Goal: Information Seeking & Learning: Learn about a topic

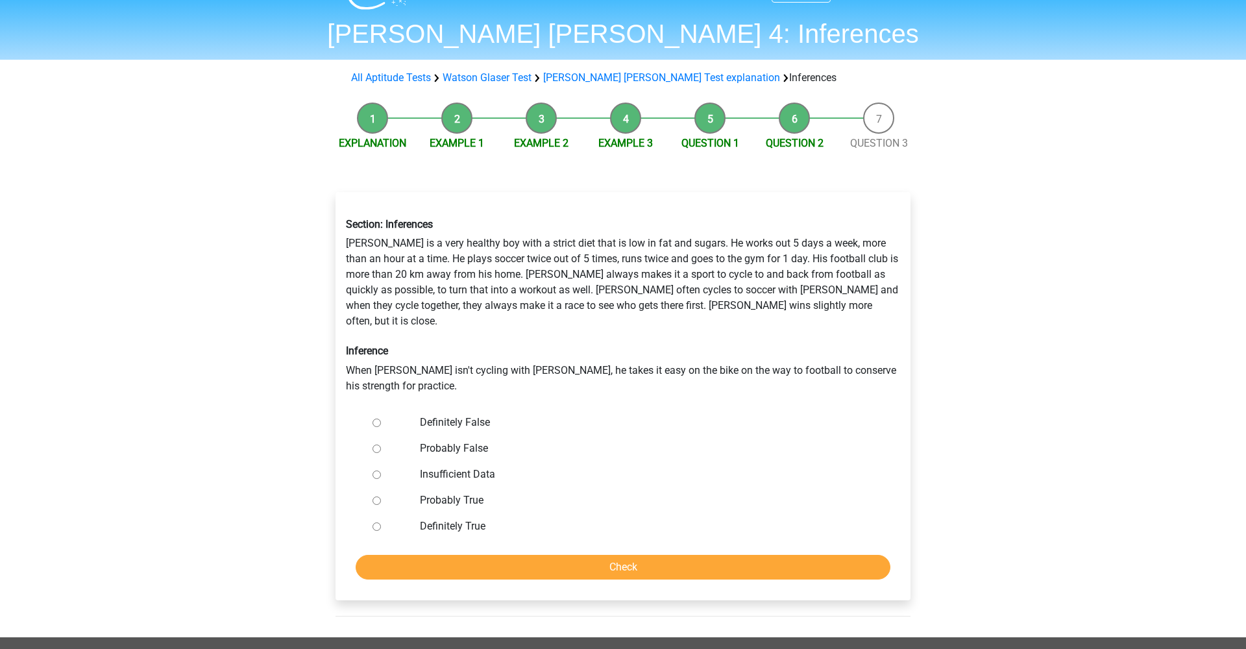
scroll to position [36, 0]
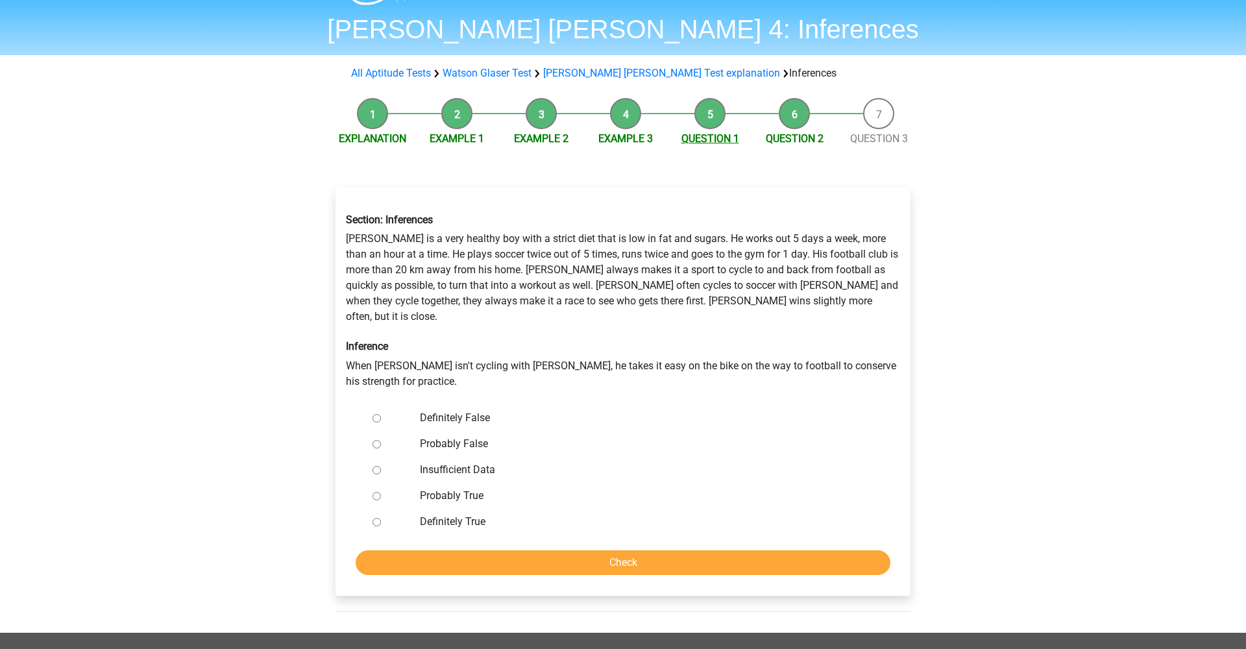
click at [697, 144] on link "Question 1" at bounding box center [711, 138] width 58 height 12
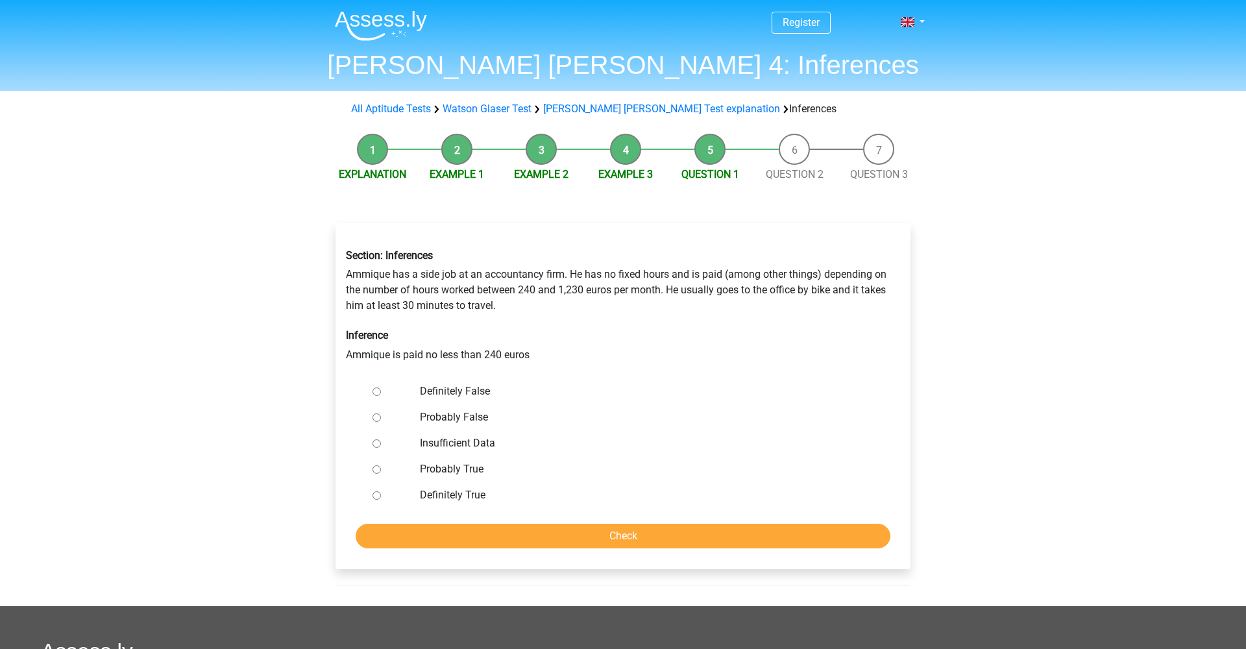
click at [381, 493] on div at bounding box center [388, 495] width 43 height 26
click at [378, 493] on input "Definitely True" at bounding box center [377, 495] width 8 height 8
radio input "true"
click at [447, 535] on input "Check" at bounding box center [623, 536] width 535 height 25
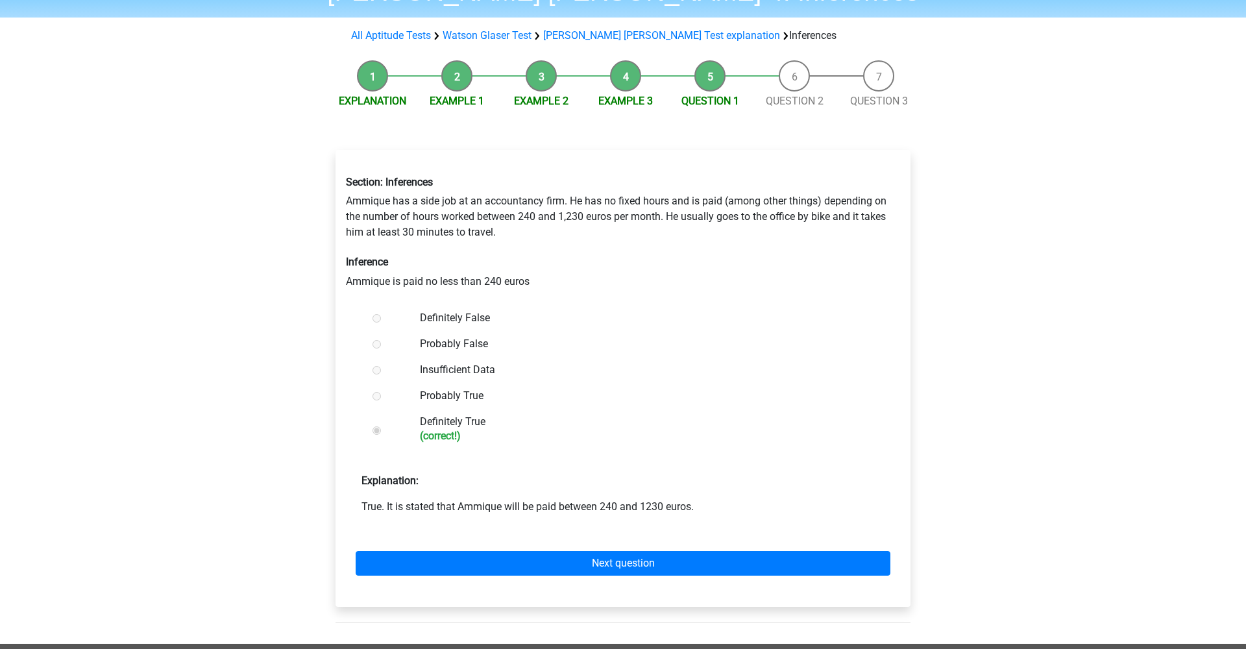
scroll to position [145, 0]
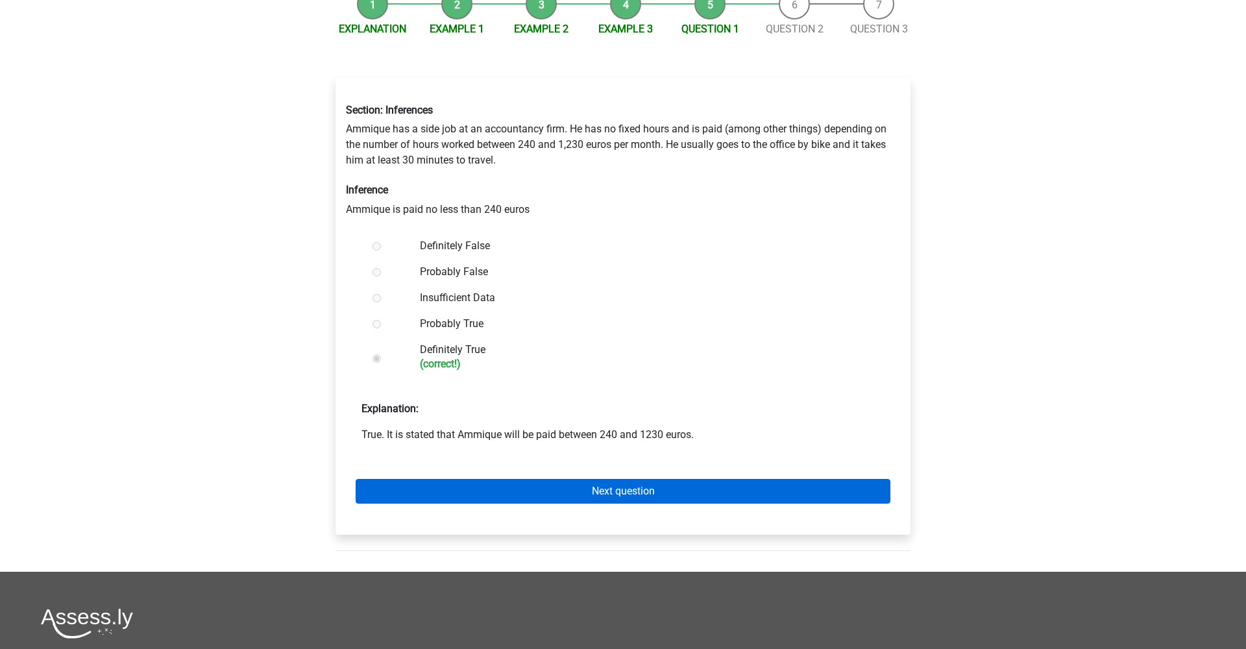
click at [574, 490] on link "Next question" at bounding box center [623, 491] width 535 height 25
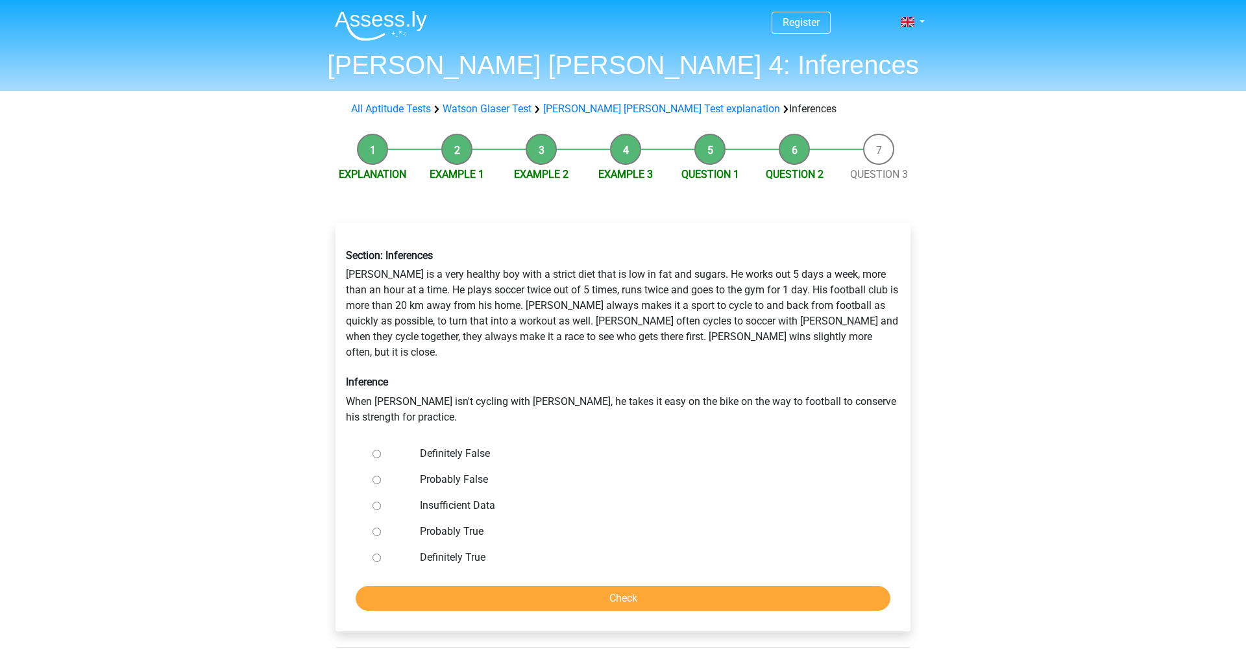
click at [456, 446] on label "Definitely False" at bounding box center [644, 454] width 449 height 16
click at [381, 450] on input "Definitely False" at bounding box center [377, 454] width 8 height 8
radio input "true"
click at [521, 586] on input "Check" at bounding box center [623, 598] width 535 height 25
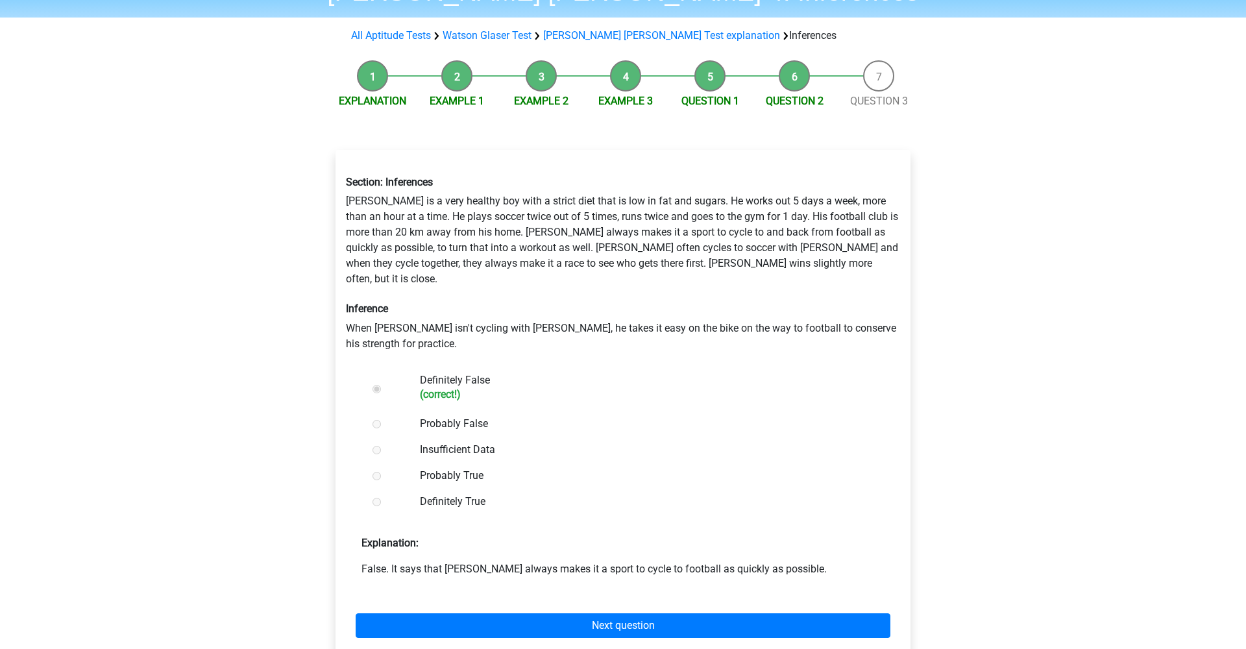
scroll to position [171, 0]
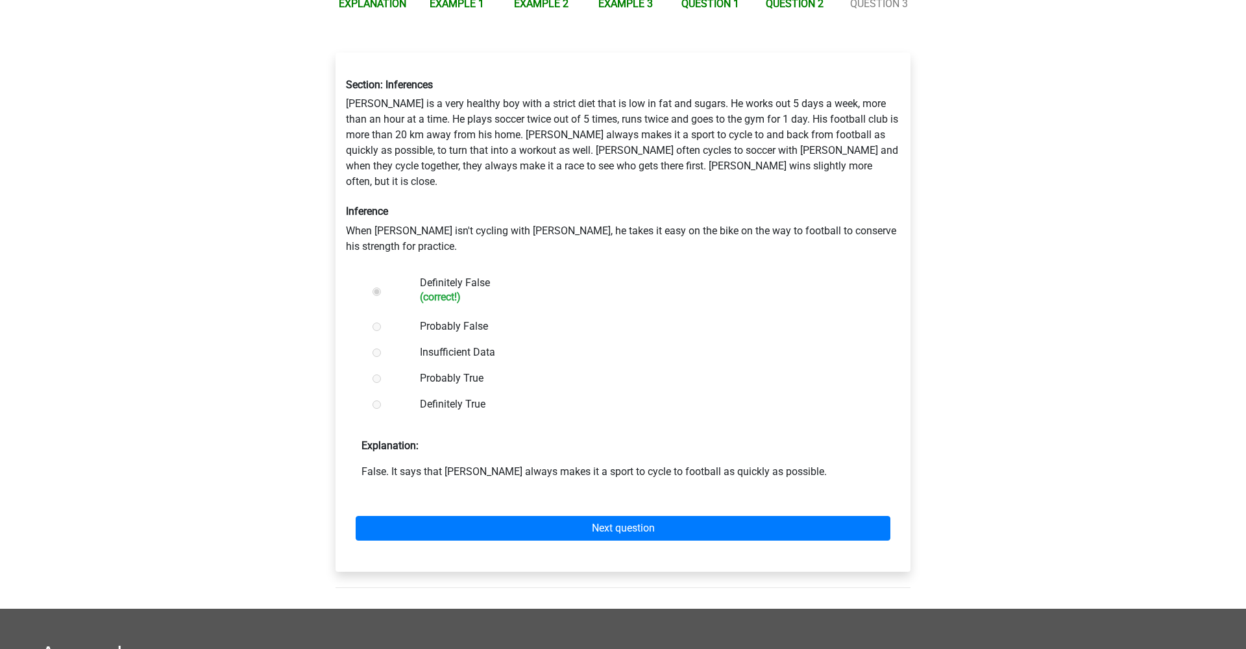
click at [542, 565] on div "Section: Inferences [PERSON_NAME] is a very healthy boy with a strict diet that…" at bounding box center [623, 318] width 596 height 582
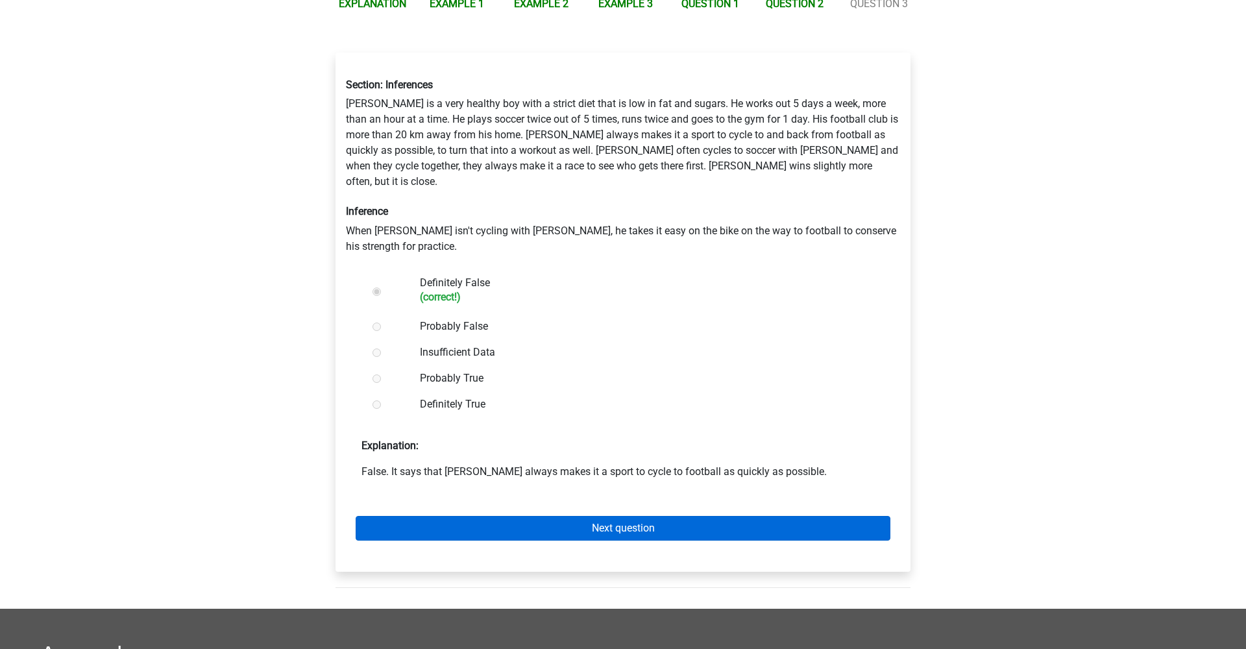
click at [535, 518] on link "Next question" at bounding box center [623, 528] width 535 height 25
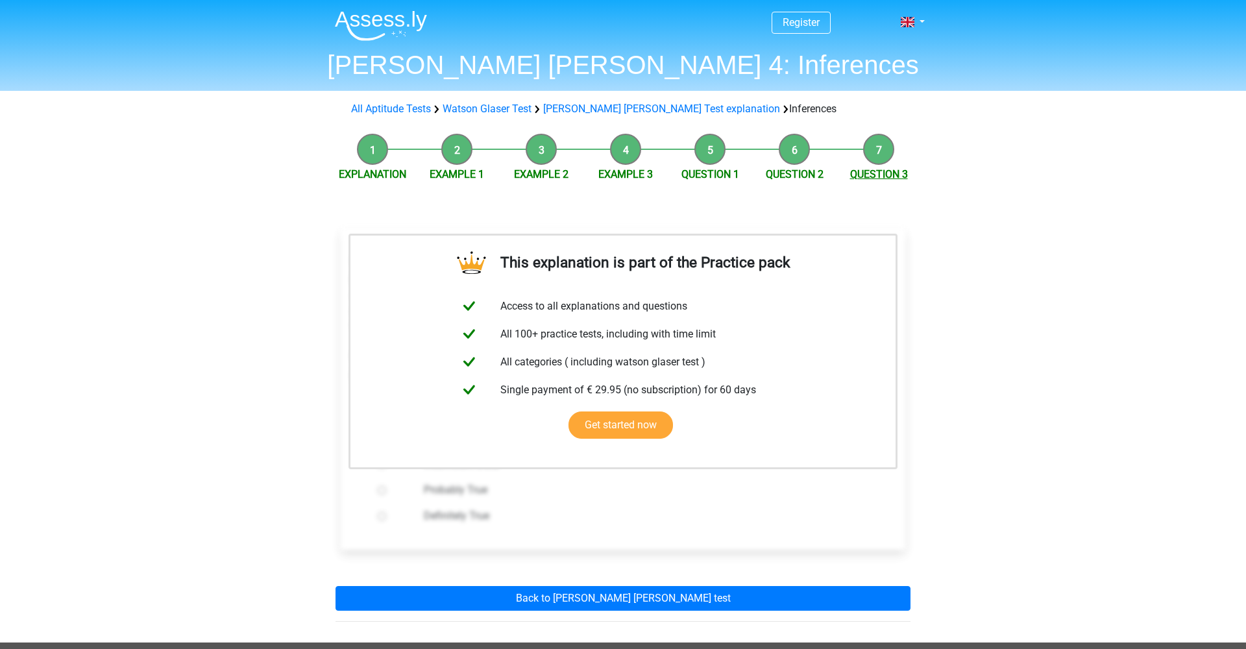
click at [874, 173] on link "Question 3" at bounding box center [879, 174] width 58 height 12
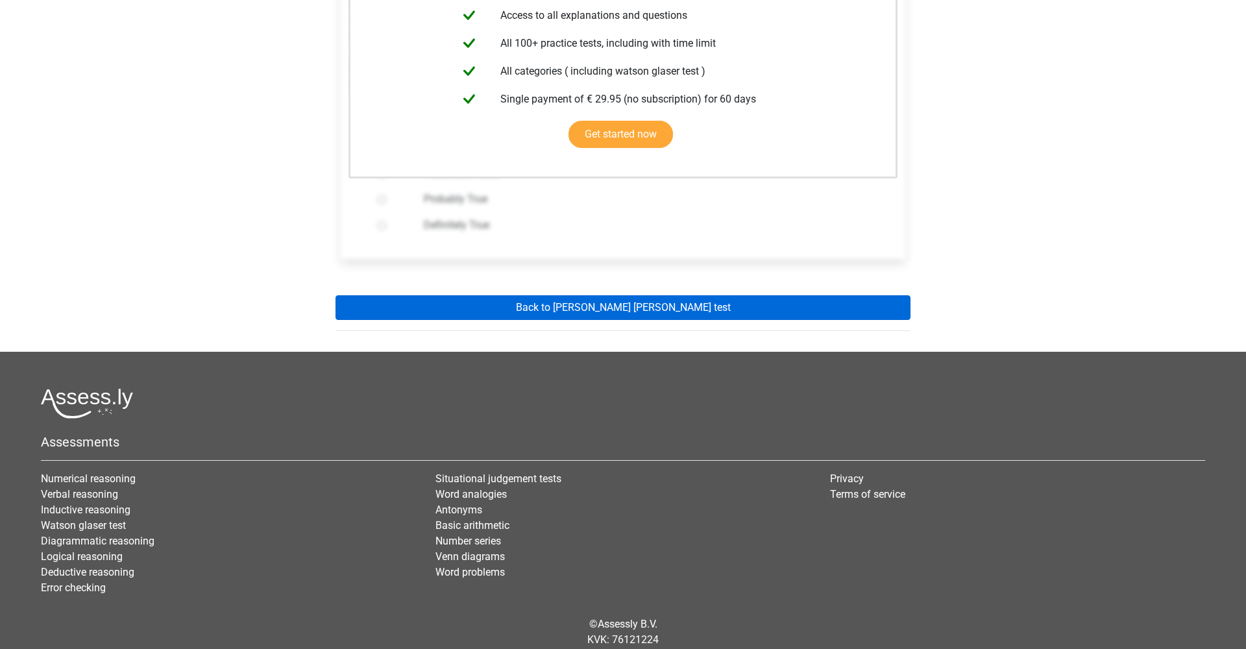
scroll to position [320, 0]
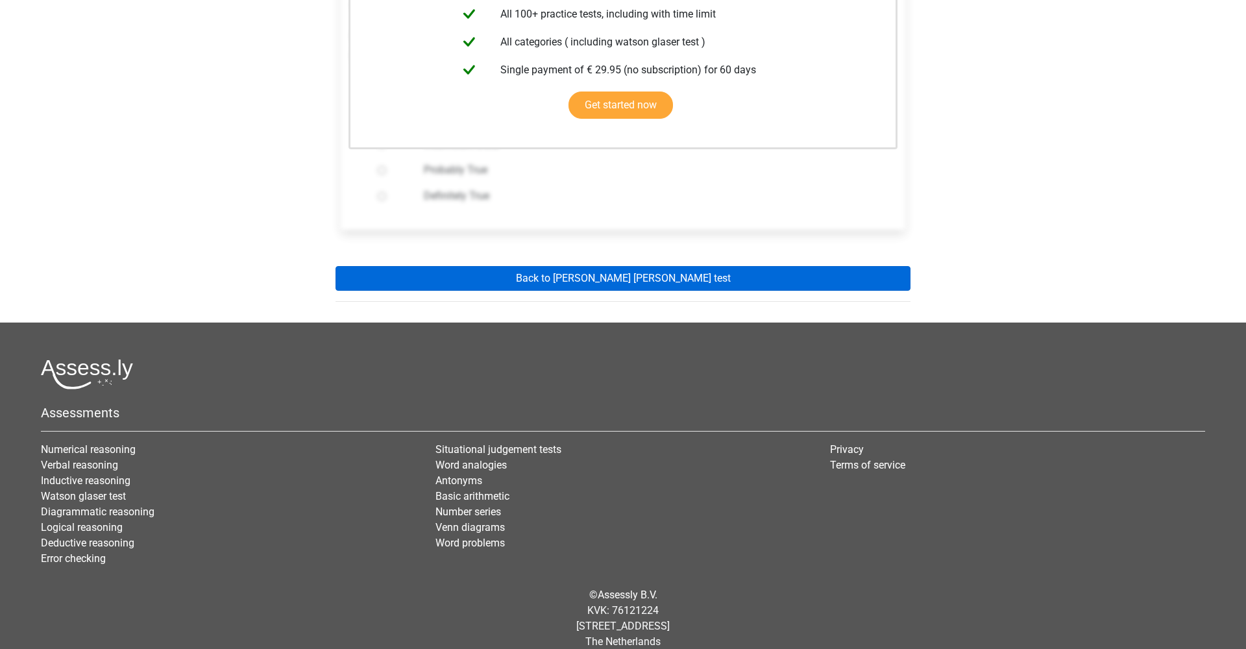
click at [728, 275] on link "Back to watson glaser test" at bounding box center [623, 278] width 575 height 25
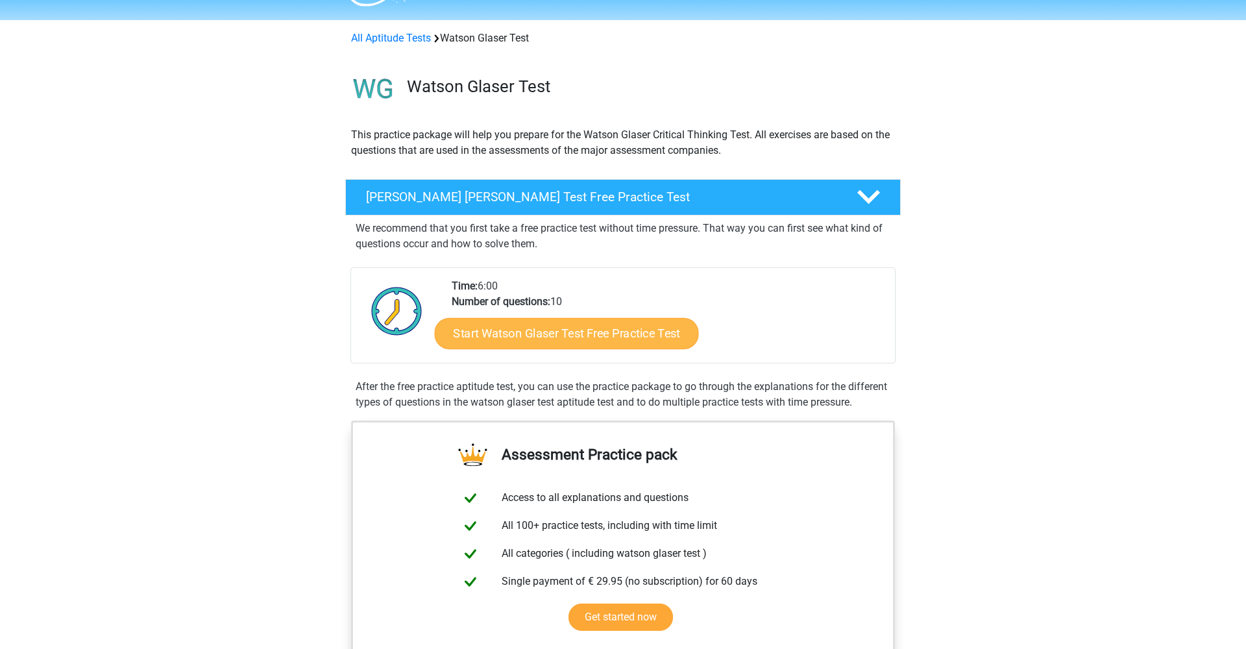
scroll to position [8, 0]
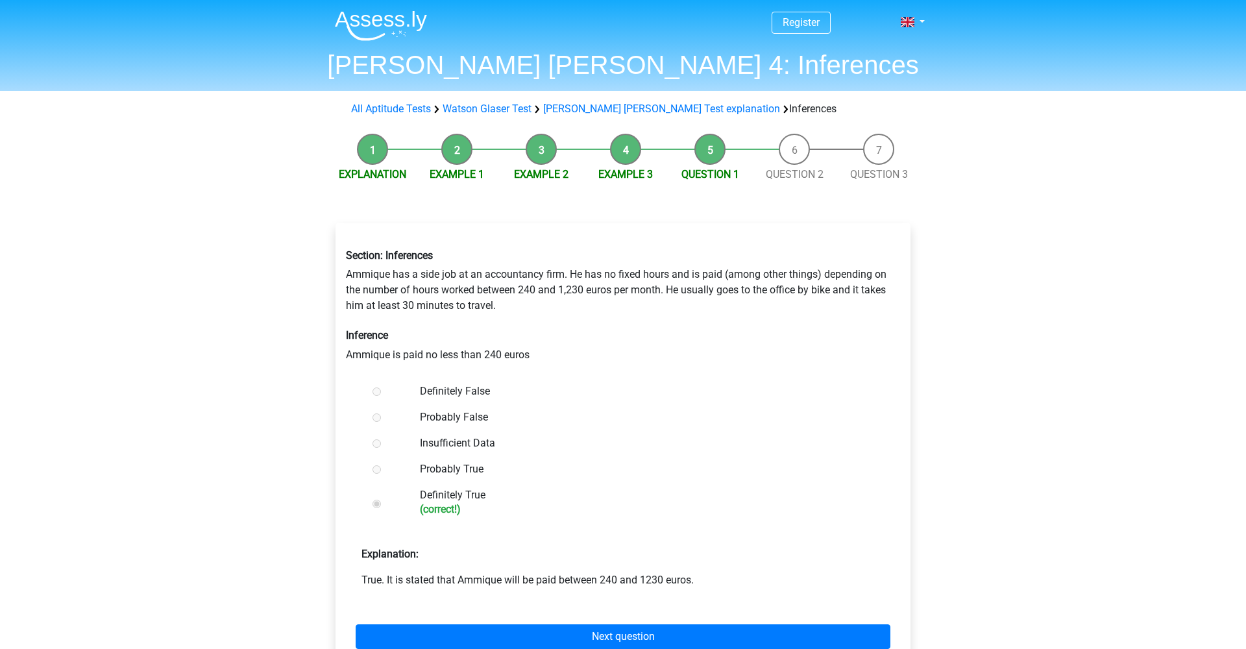
scroll to position [145, 0]
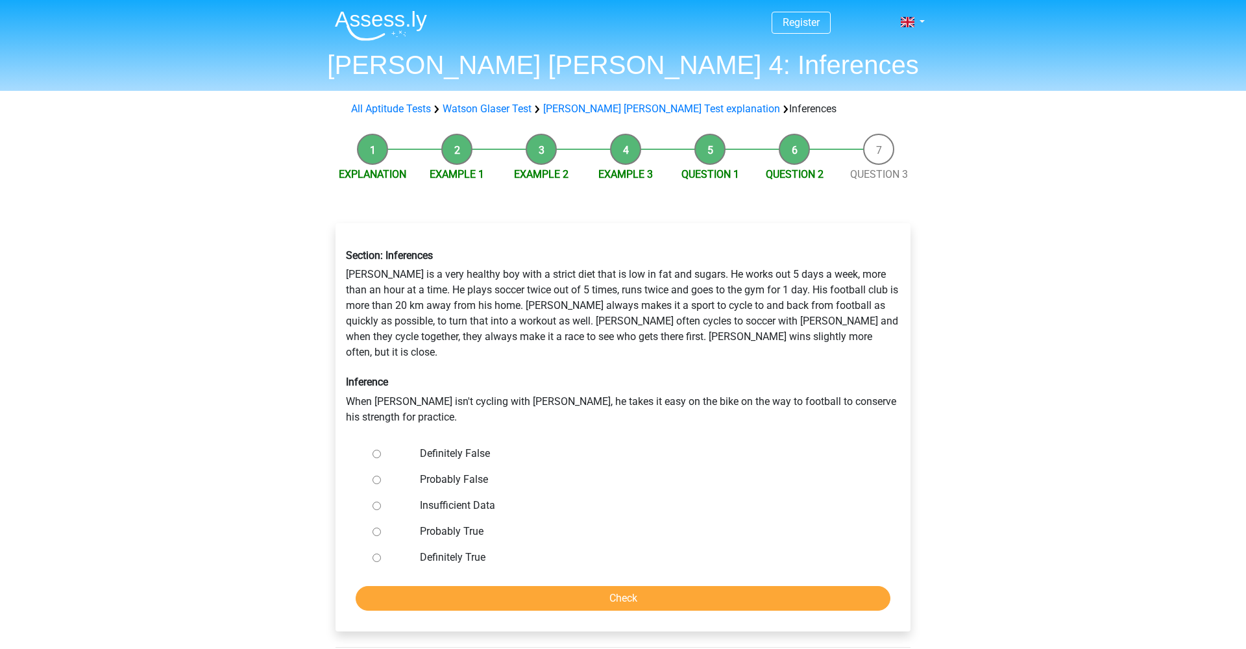
scroll to position [36, 0]
